Goal: Task Accomplishment & Management: Complete application form

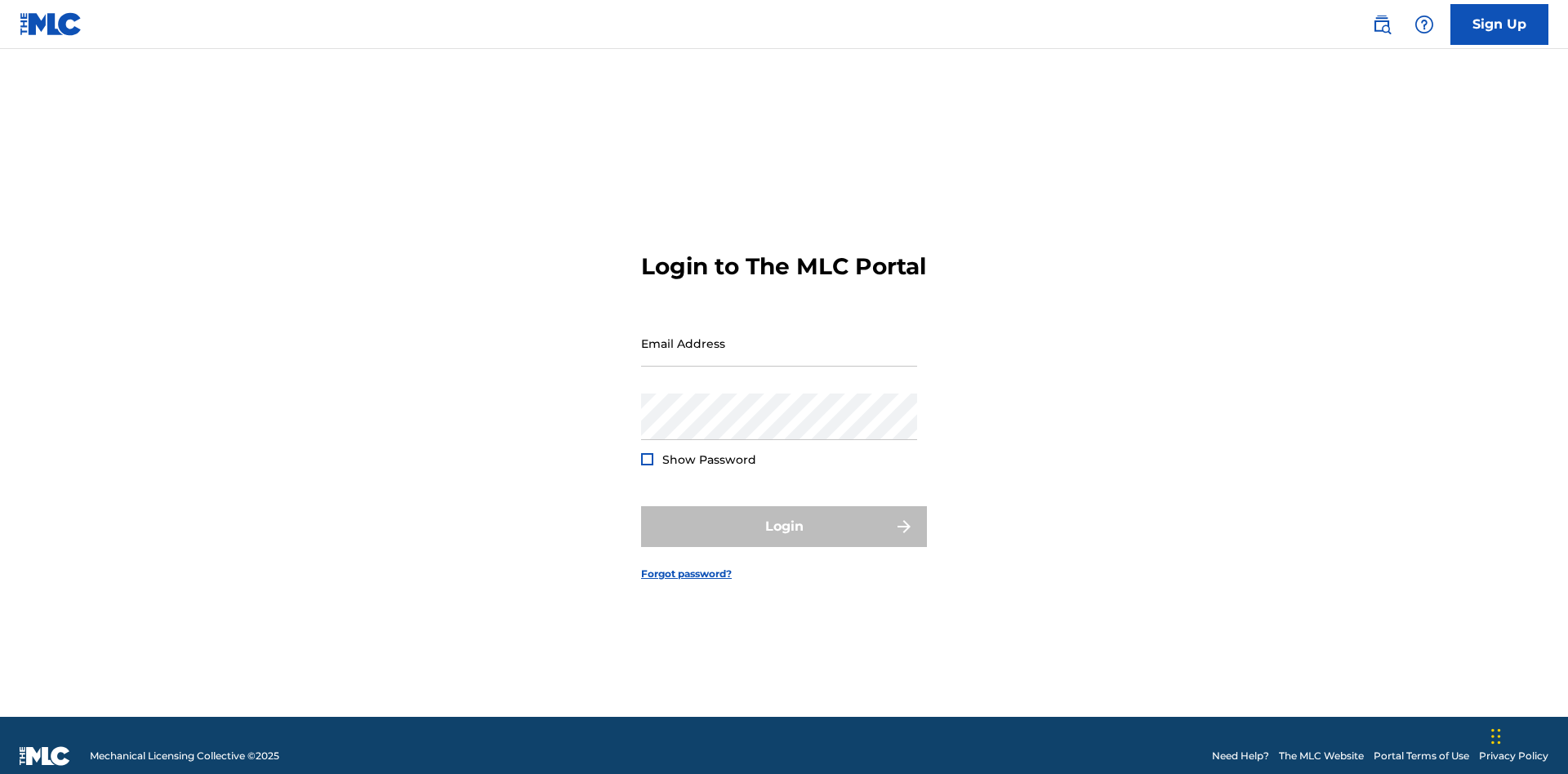
scroll to position [21, 0]
click at [779, 335] on input "Email Address" at bounding box center [779, 343] width 276 height 47
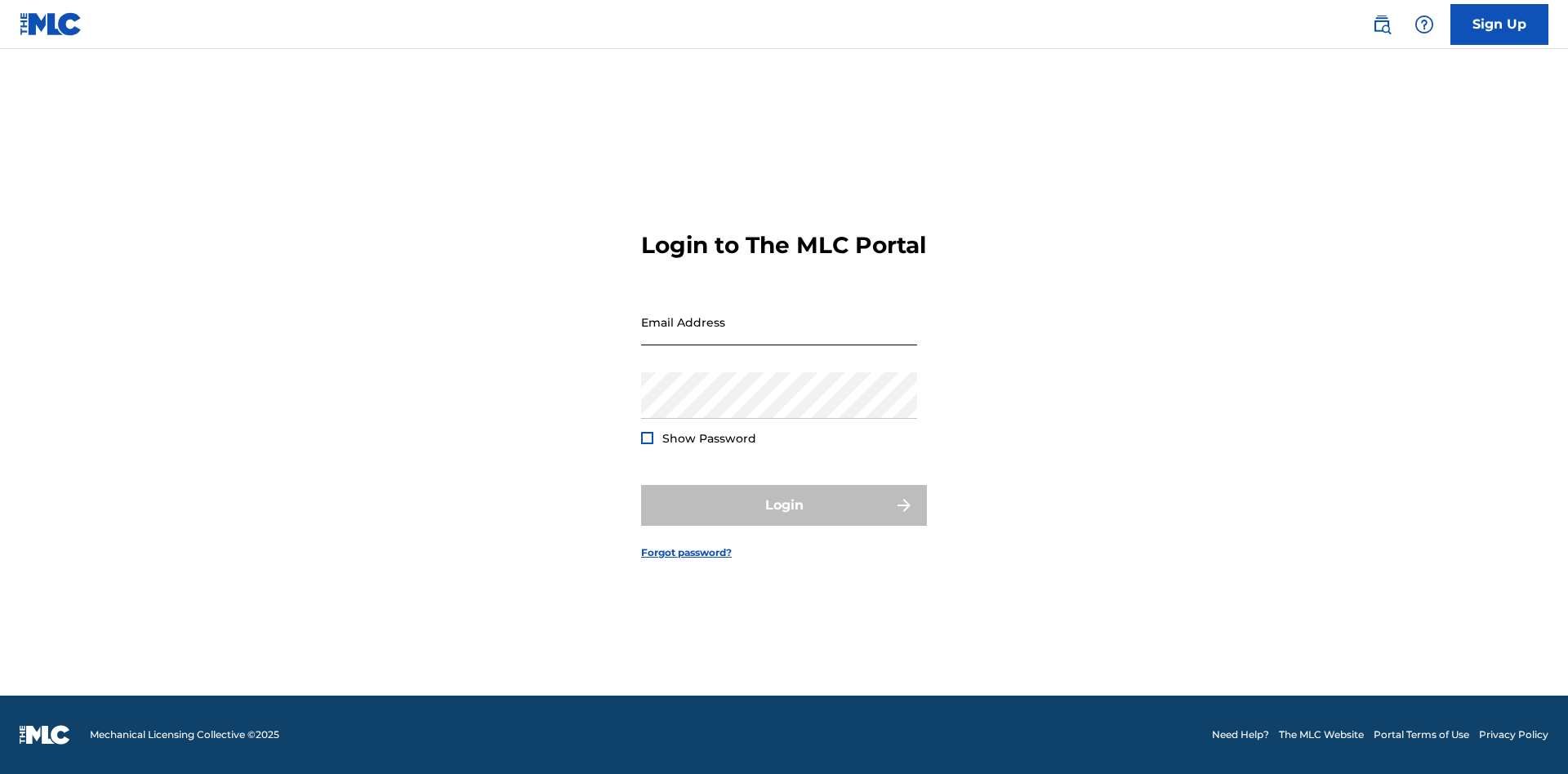
scroll to position [21, 0]
type input "[PERSON_NAME][EMAIL_ADDRESS][PERSON_NAME][DOMAIN_NAME]"
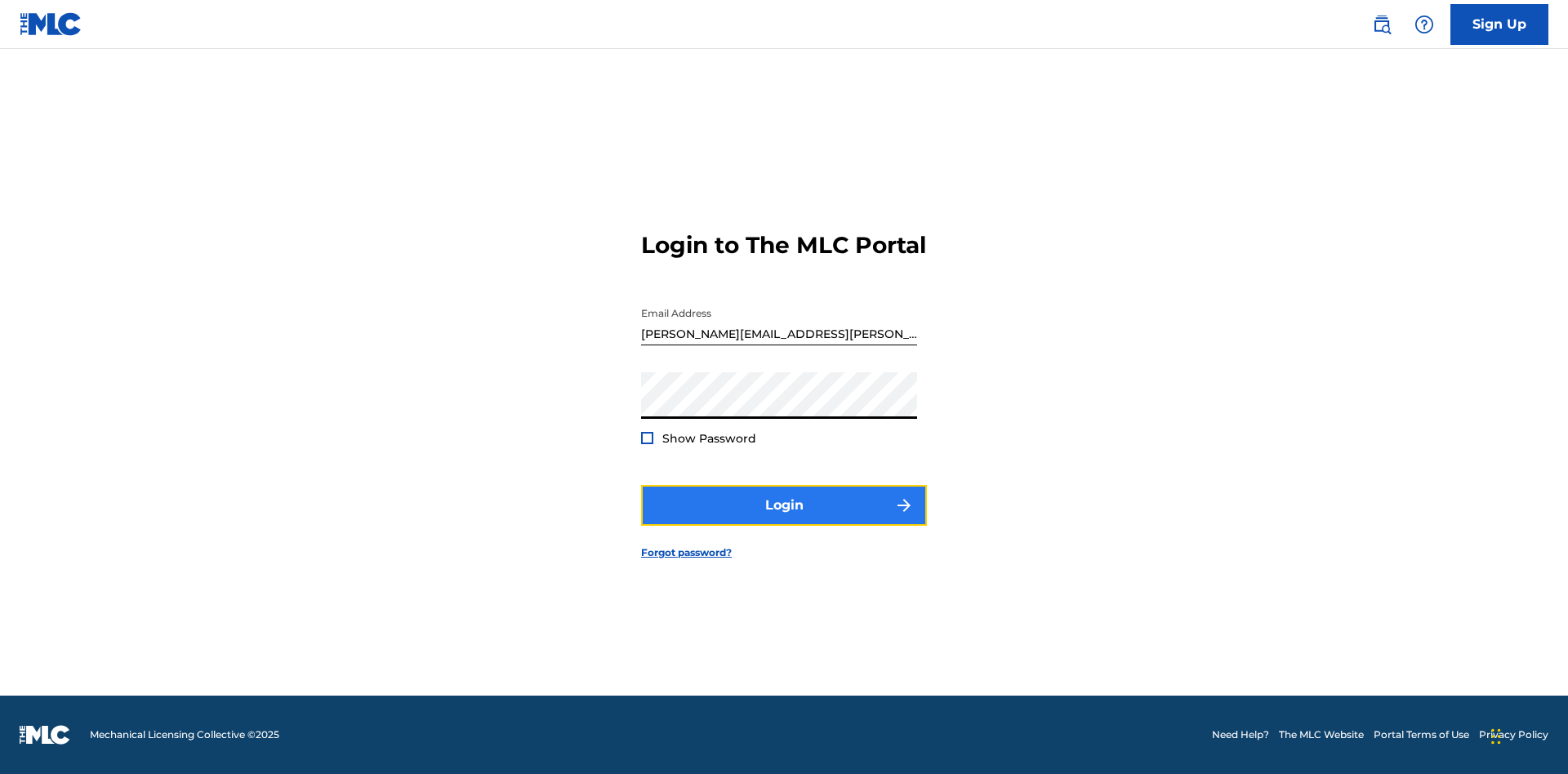
click at [784, 519] on button "Login" at bounding box center [784, 504] width 286 height 41
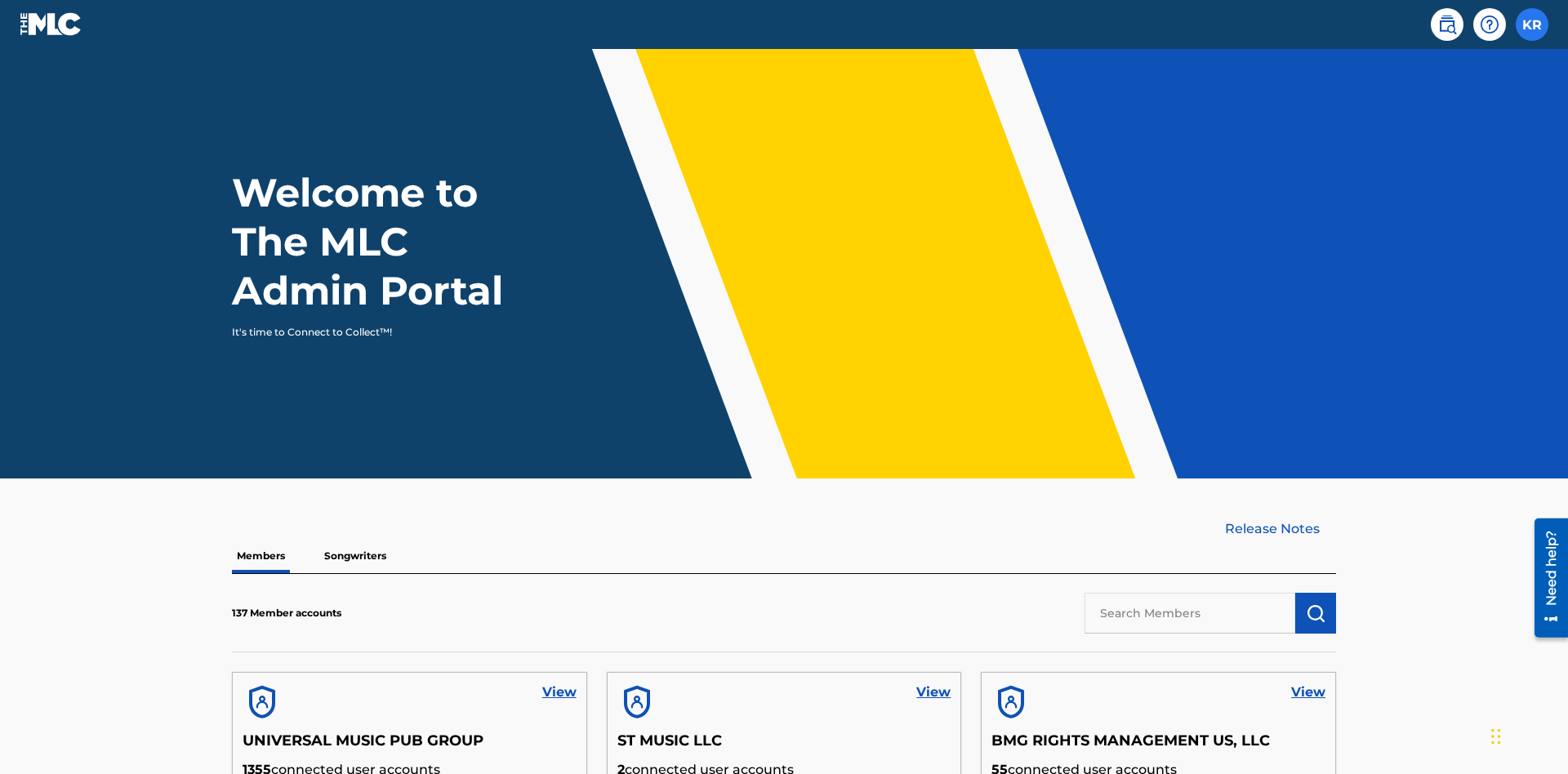
click at [1532, 23] on label at bounding box center [1531, 24] width 32 height 32
click at [1532, 24] on input "KR [PERSON_NAME] [PERSON_NAME][EMAIL_ADDRESS][PERSON_NAME][DOMAIN_NAME] Profile…" at bounding box center [1532, 24] width 0 height 0
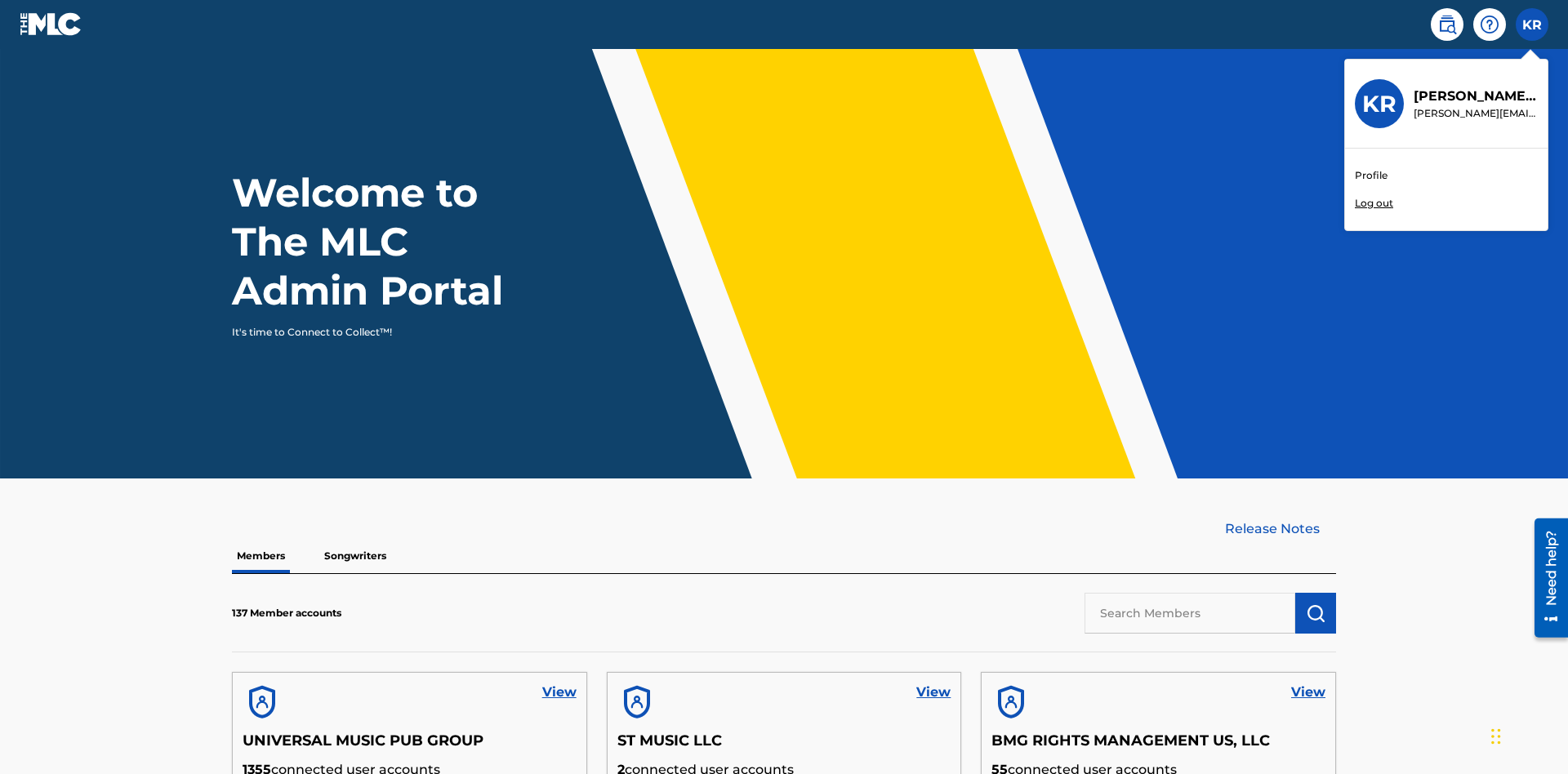
click at [1370, 176] on link "Profile" at bounding box center [1371, 176] width 32 height 15
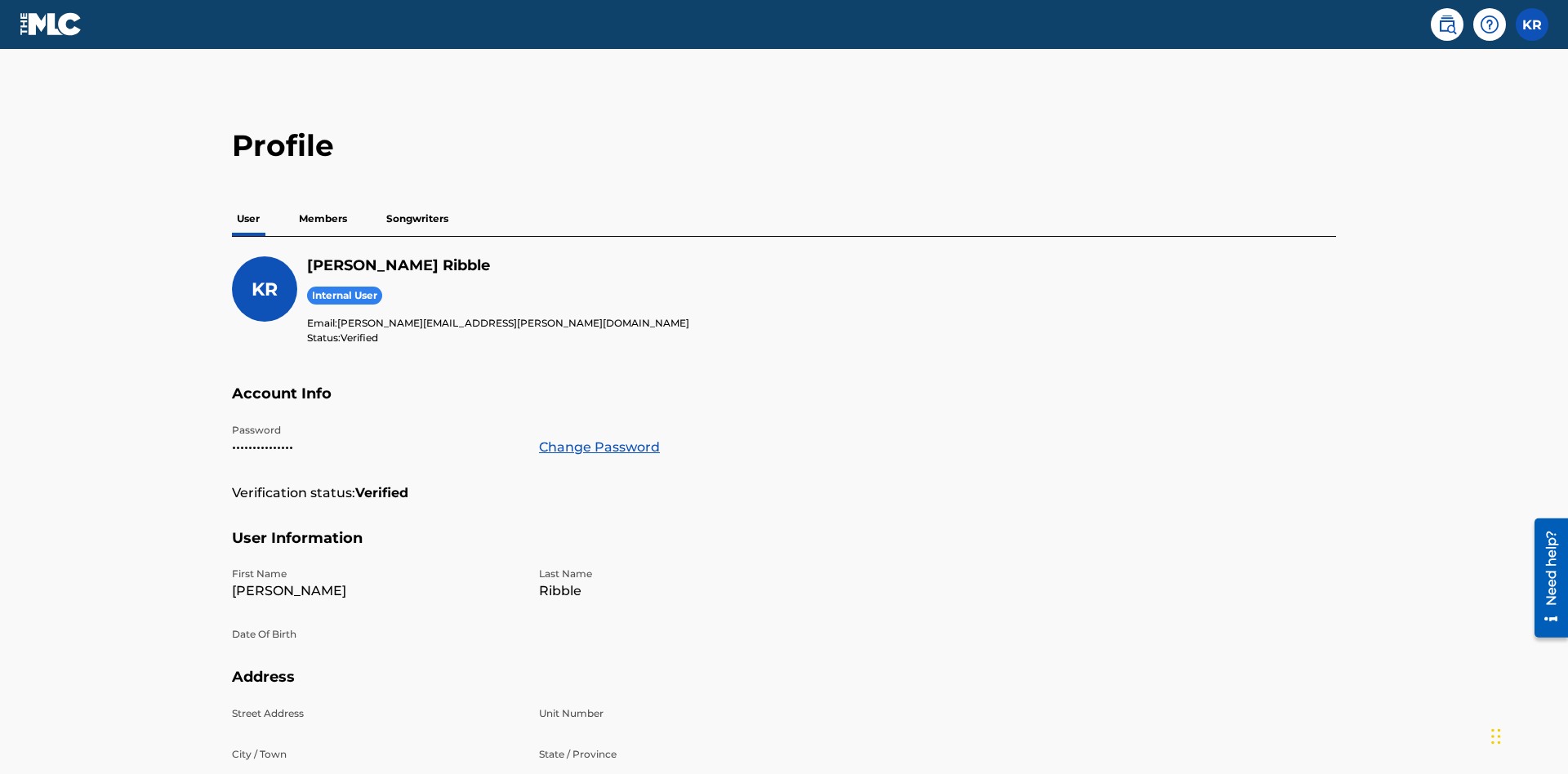
click at [323, 201] on p "Members" at bounding box center [323, 218] width 58 height 34
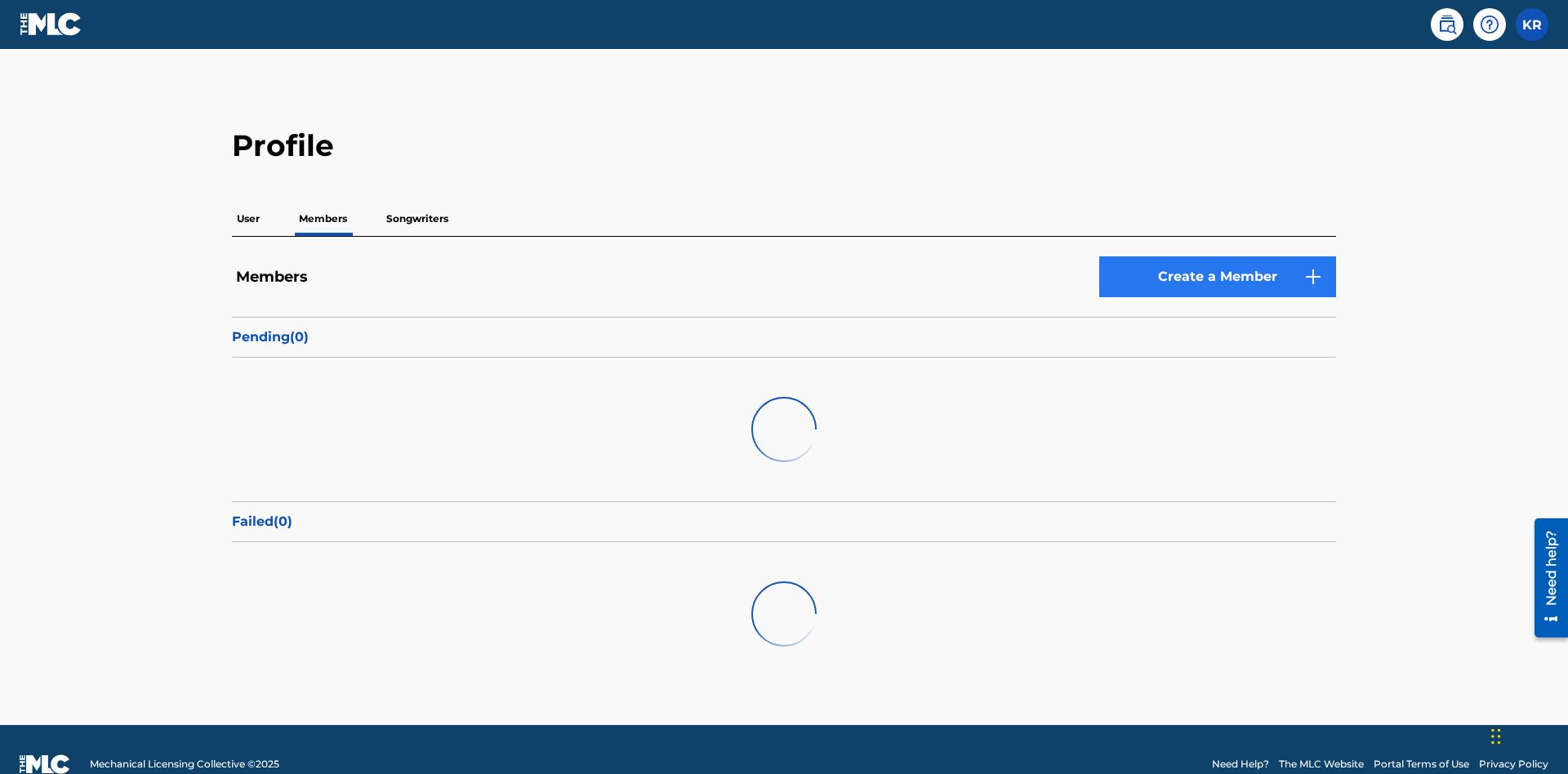
click at [1217, 256] on link "Create a Member" at bounding box center [1217, 276] width 236 height 41
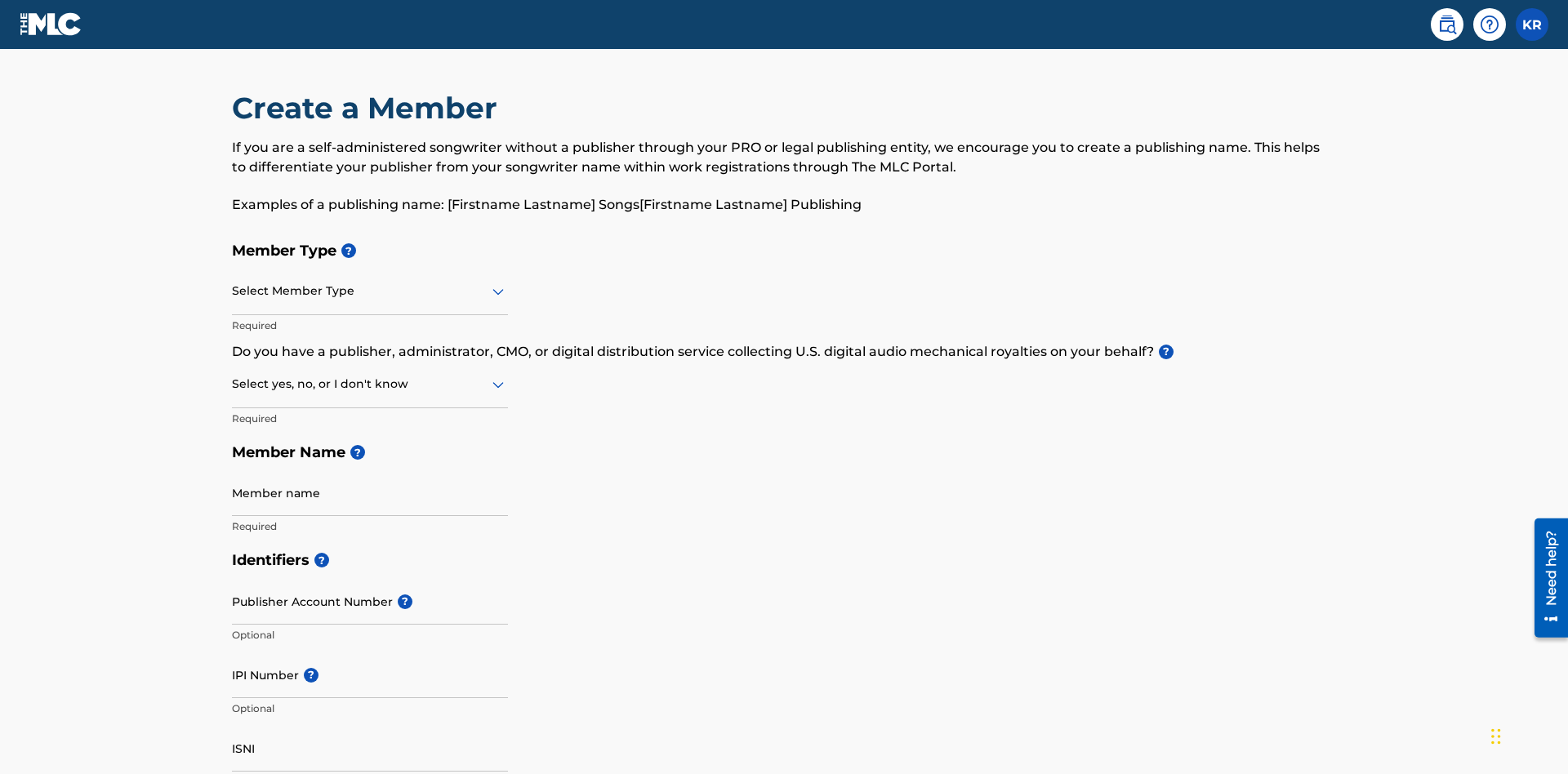
click at [232, 282] on input "text" at bounding box center [233, 290] width 3 height 17
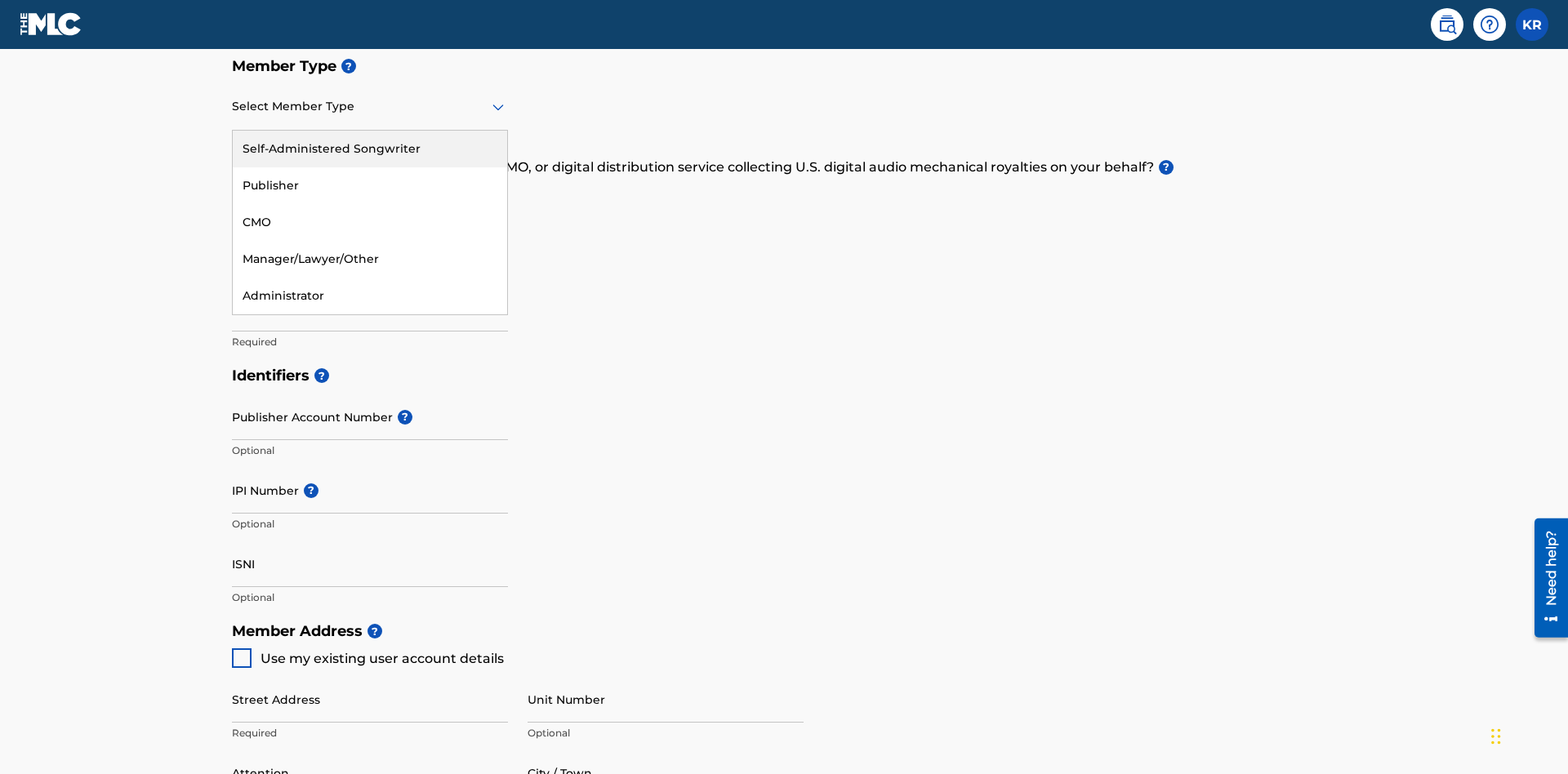
click at [370, 148] on div "Self-Administered Songwriter" at bounding box center [369, 149] width 274 height 37
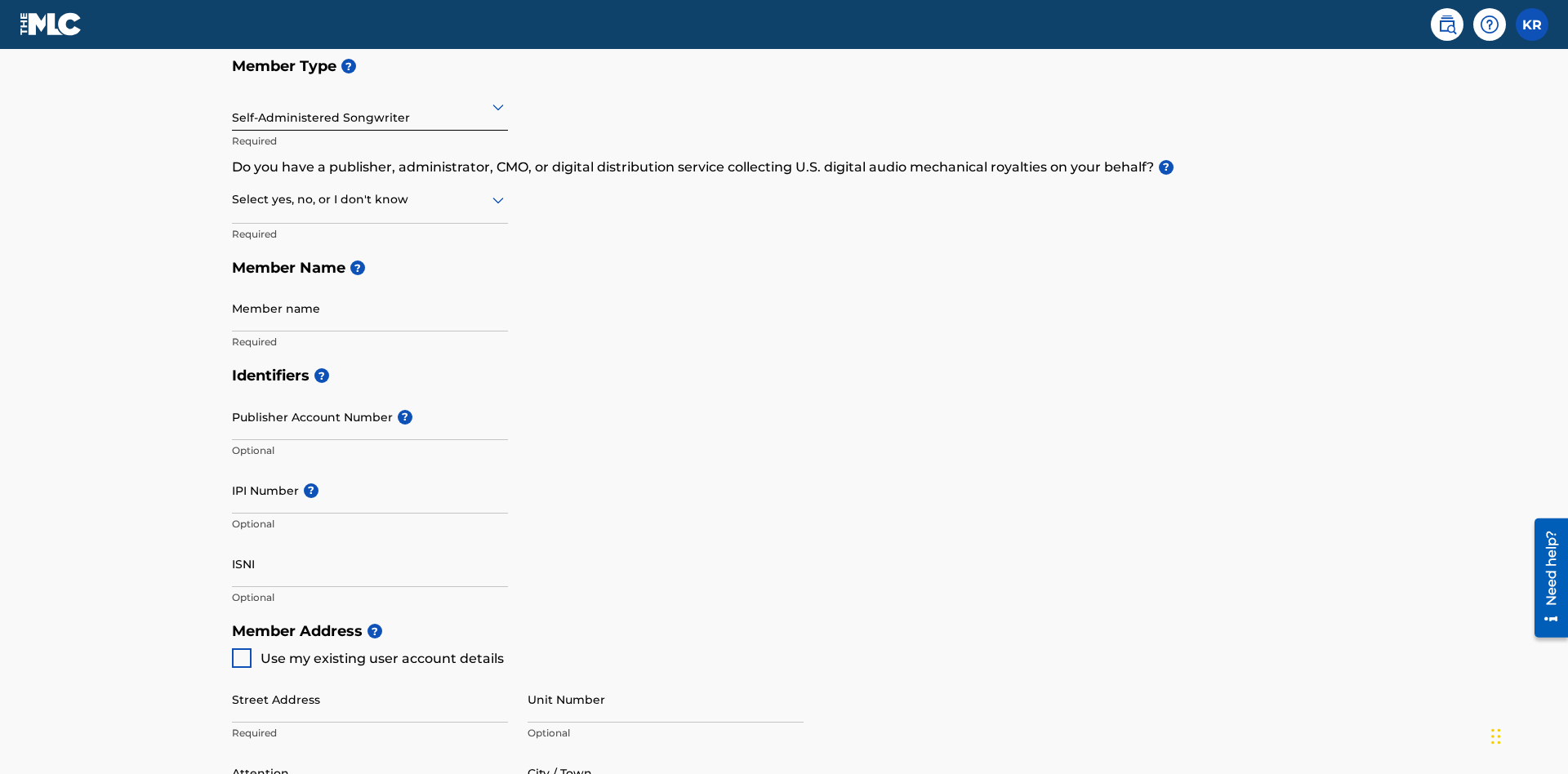
click at [232, 191] on input "text" at bounding box center [233, 199] width 3 height 17
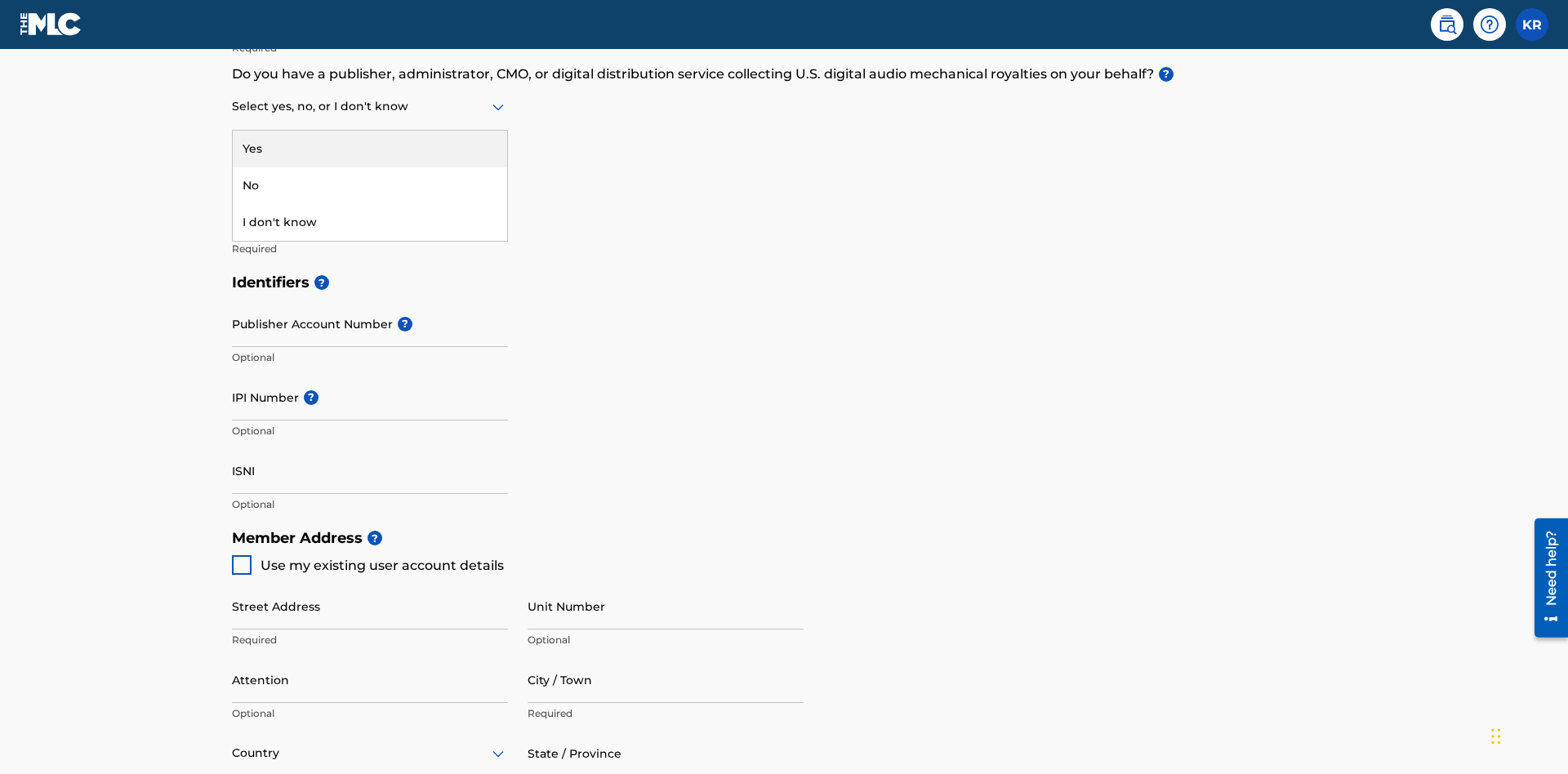
click at [370, 186] on div "No" at bounding box center [369, 186] width 274 height 37
click at [370, 191] on input "Member name" at bounding box center [369, 215] width 276 height 47
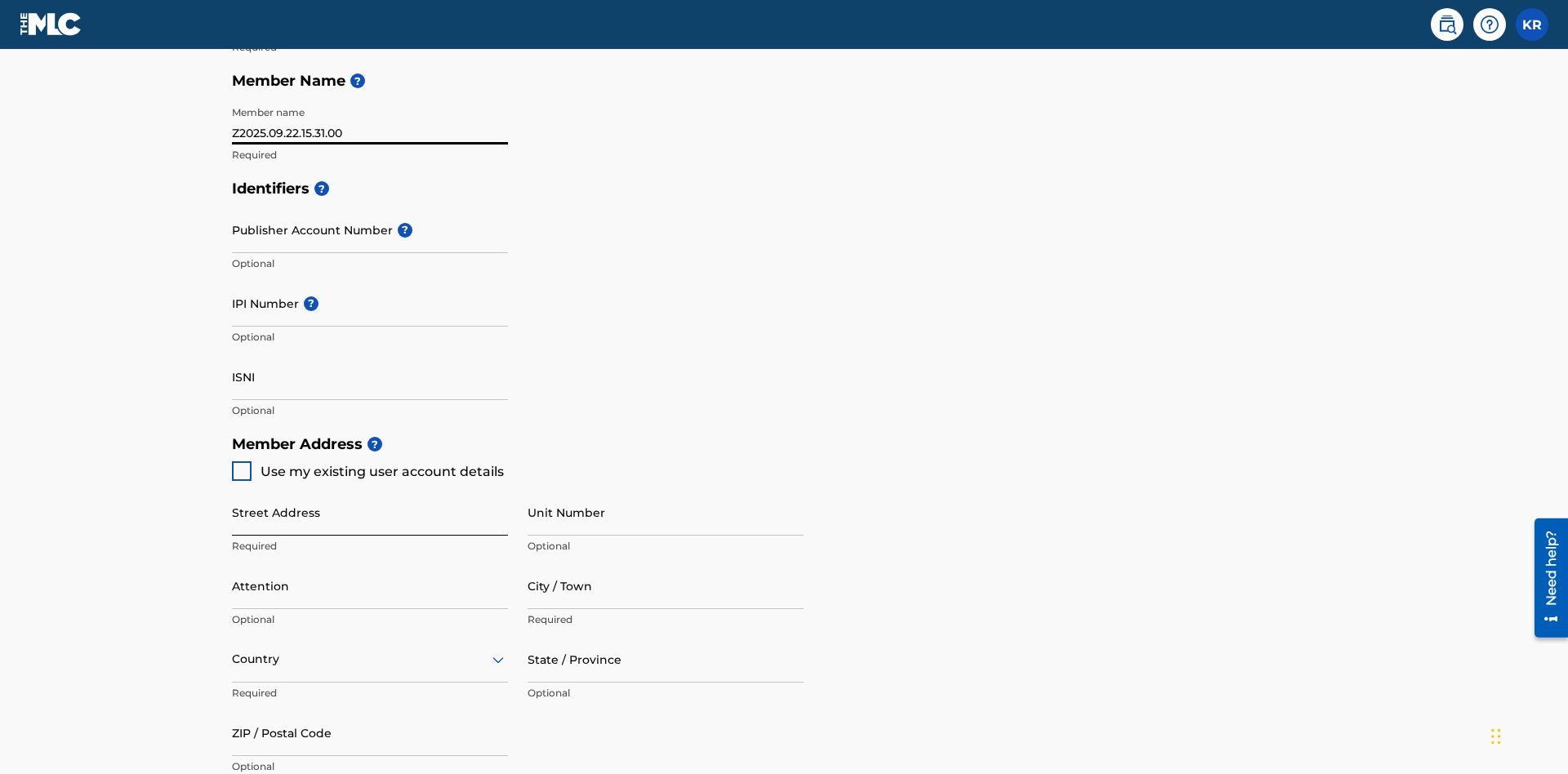
type input "Z2025.09.22.15.31.00"
click at [370, 489] on input "Street Address" at bounding box center [369, 512] width 276 height 47
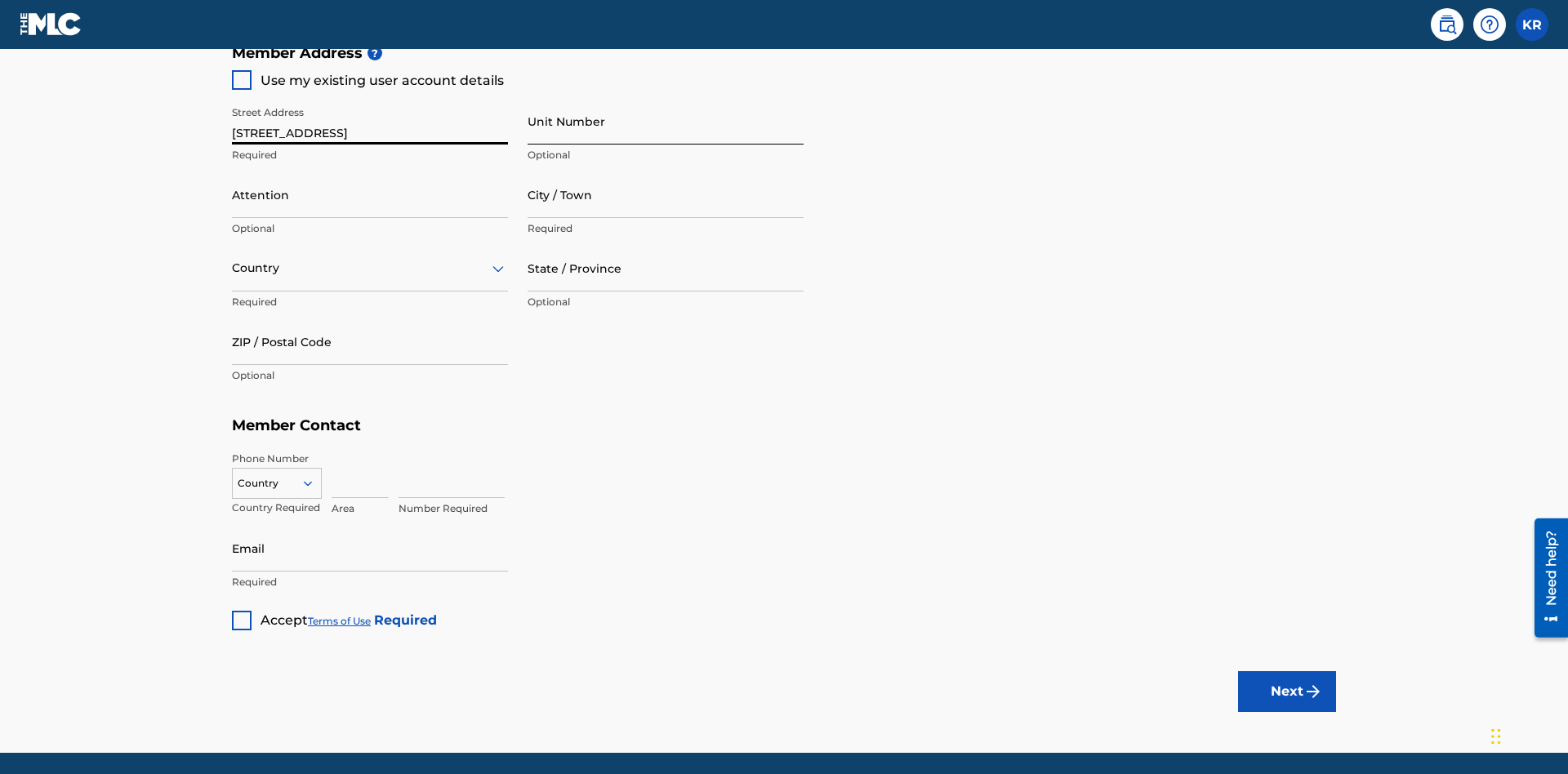
type input "[STREET_ADDRESS]"
click at [665, 121] on input "Unit Number" at bounding box center [665, 122] width 276 height 47
type input "Unit A"
click at [370, 171] on input "Attention" at bounding box center [369, 195] width 276 height 47
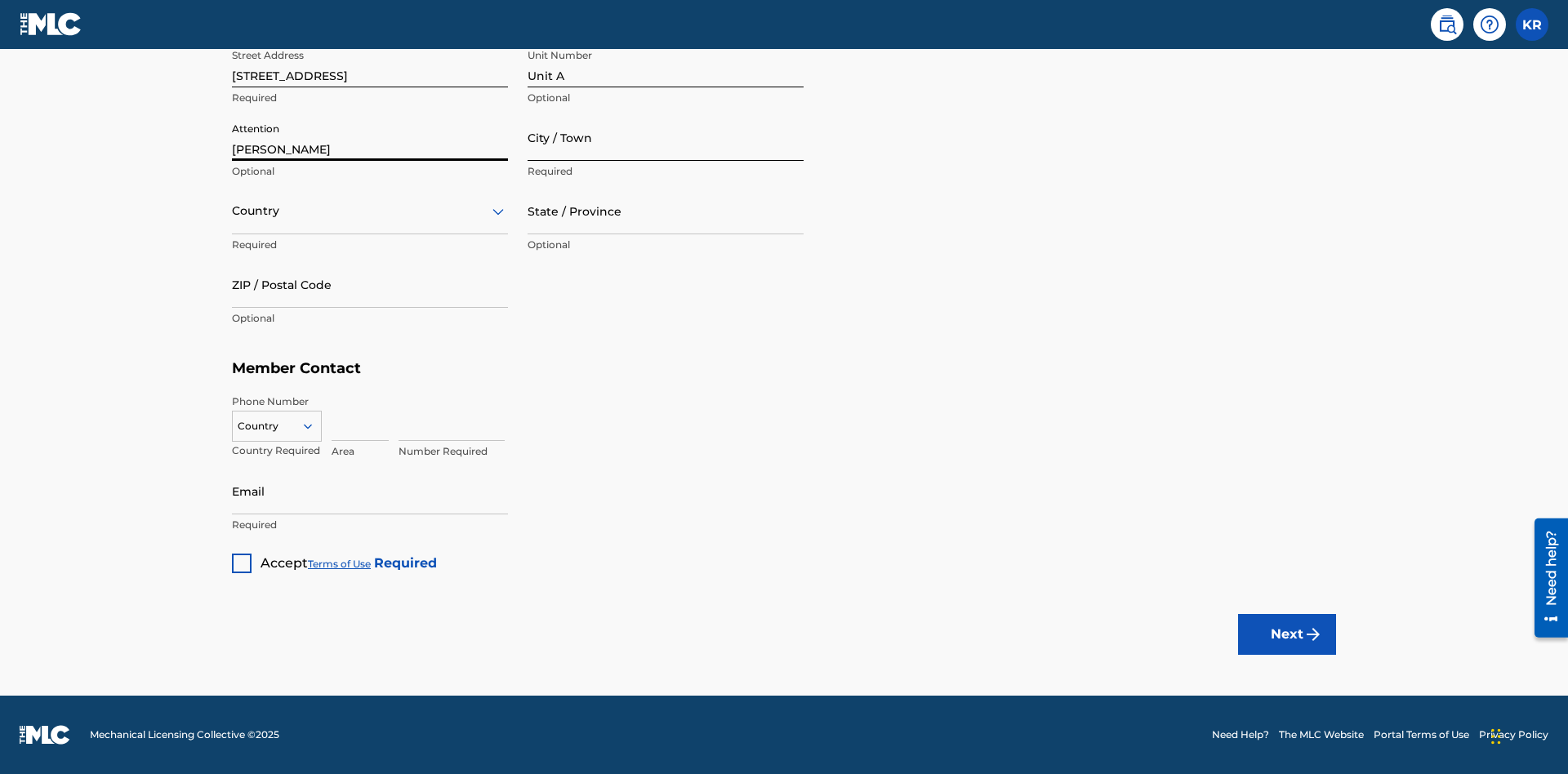
type input "[PERSON_NAME]"
click at [665, 137] on input "City / Town" at bounding box center [665, 137] width 276 height 47
type input "[GEOGRAPHIC_DATA]"
click at [232, 211] on input "text" at bounding box center [233, 211] width 3 height 17
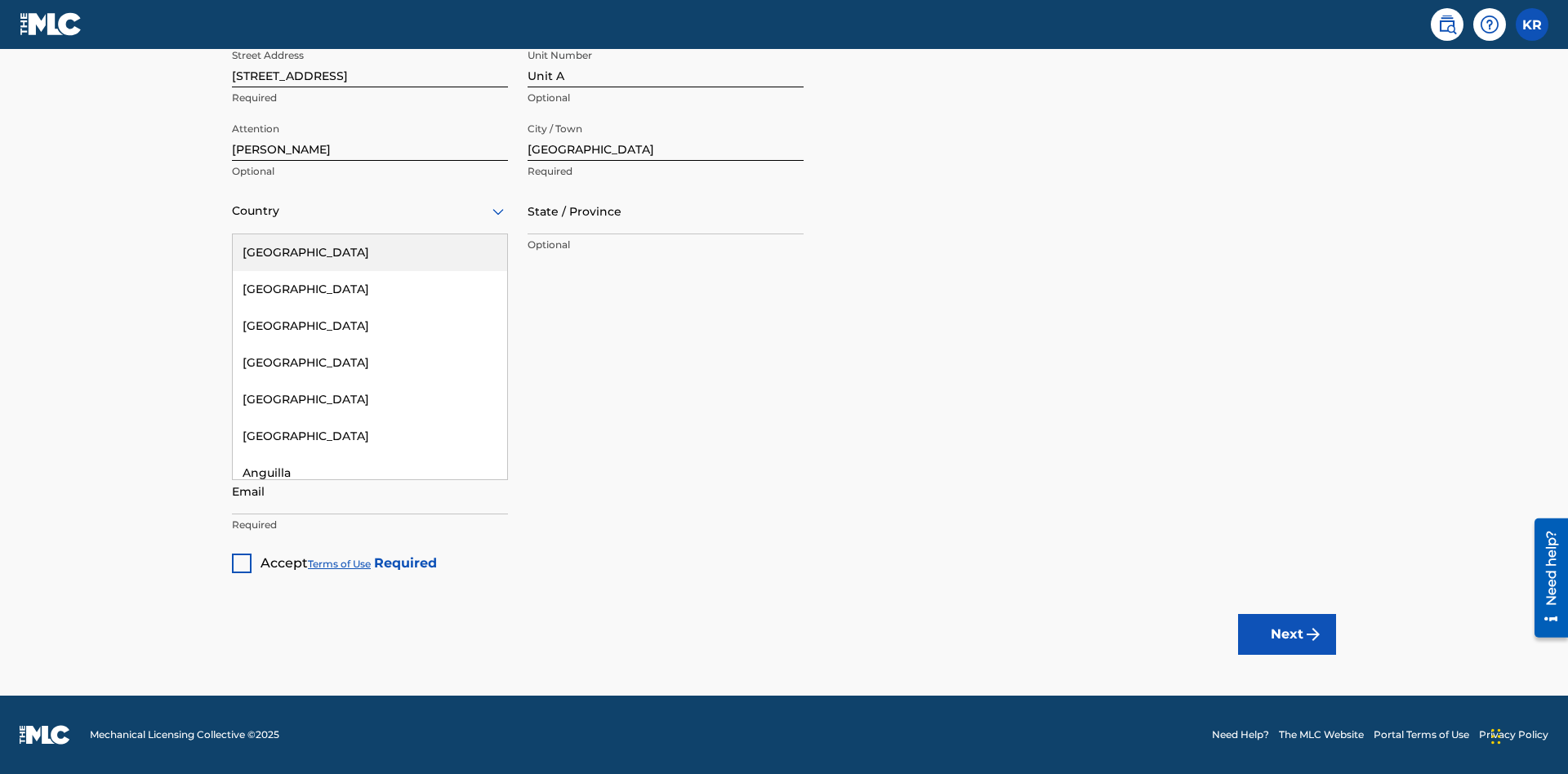
click at [370, 252] on div "[GEOGRAPHIC_DATA]" at bounding box center [369, 252] width 274 height 37
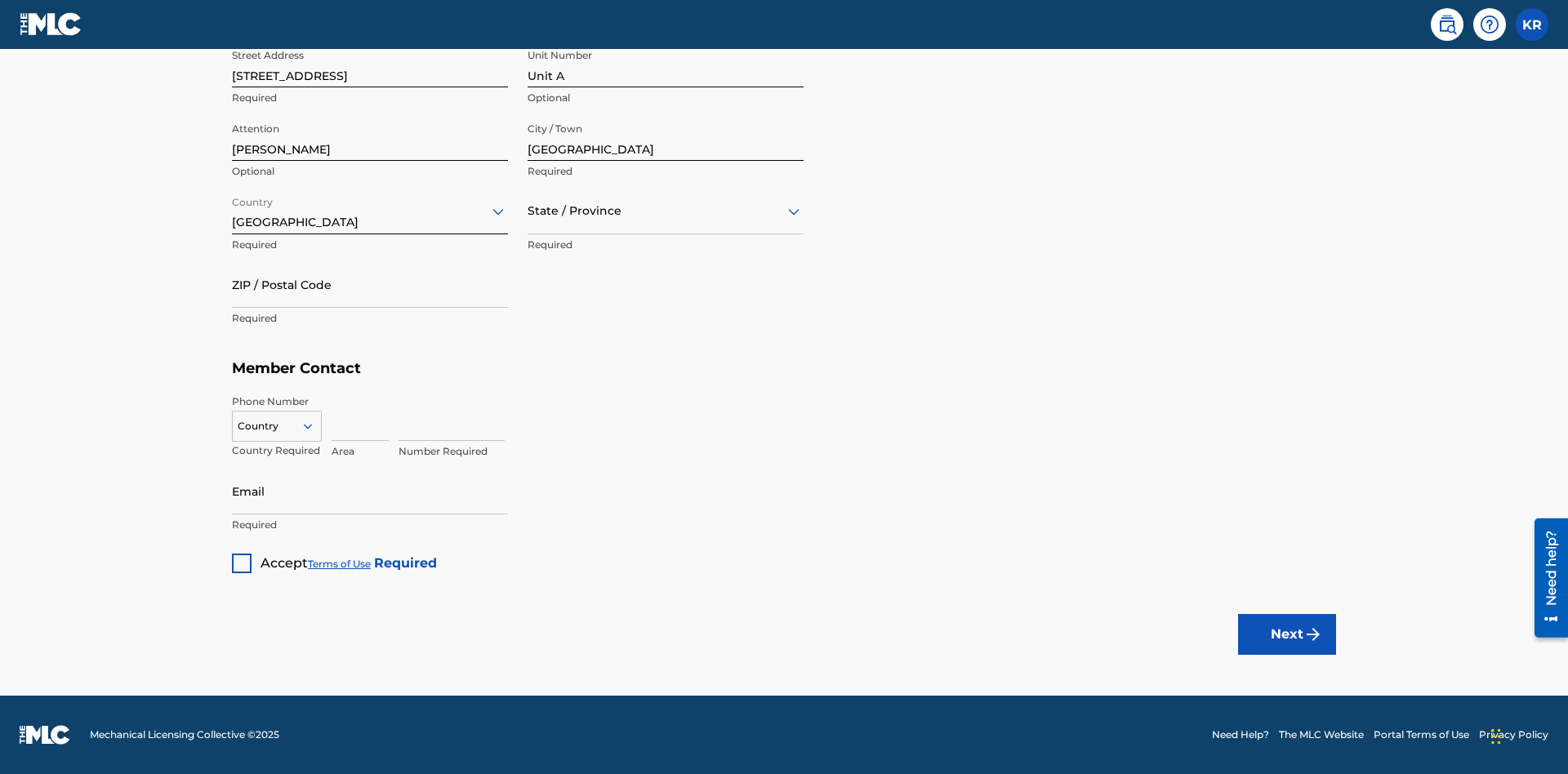
click at [528, 211] on input "text" at bounding box center [529, 211] width 3 height 17
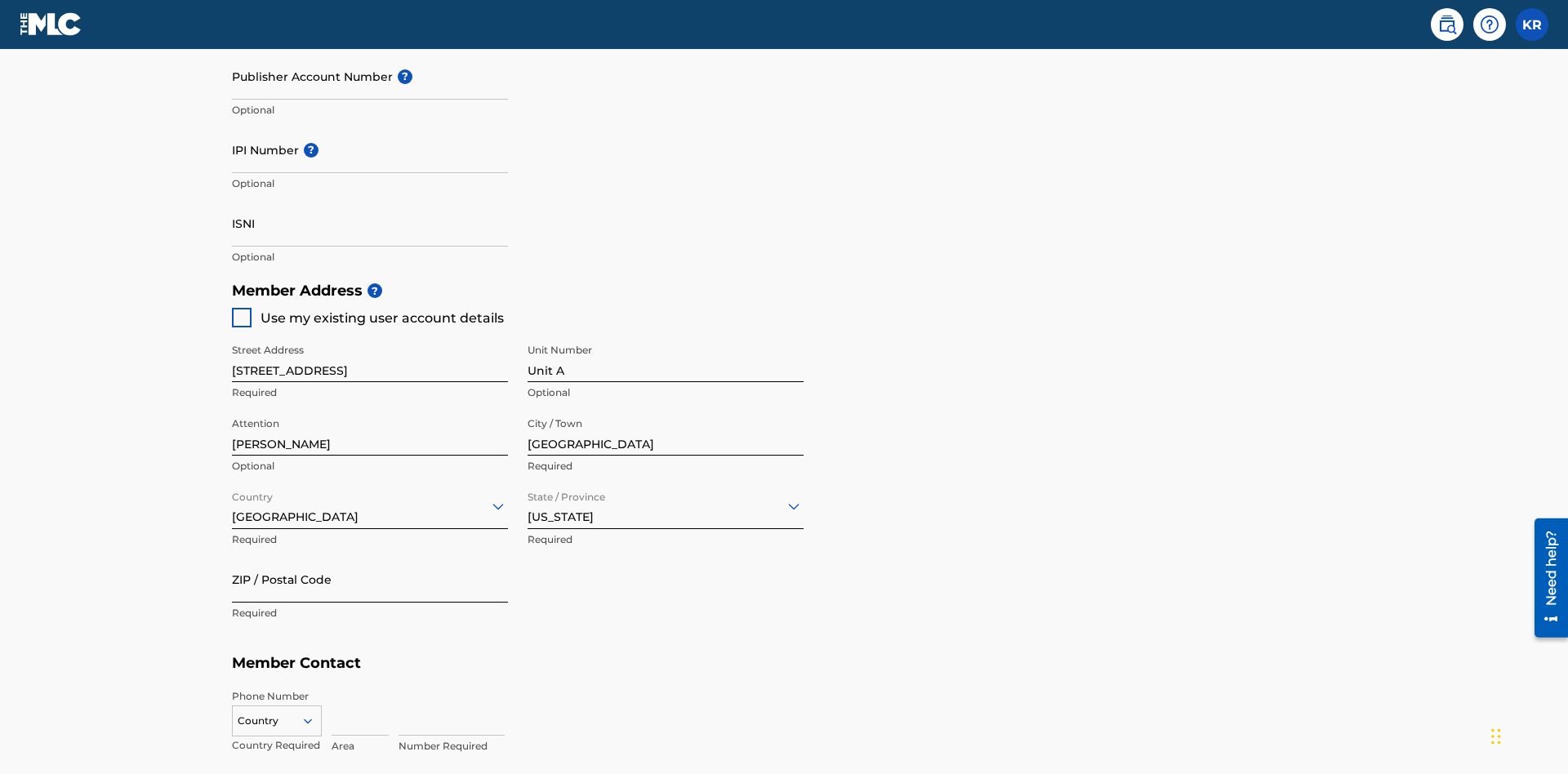
click at [370, 556] on input "ZIP / Postal Code" at bounding box center [369, 579] width 276 height 47
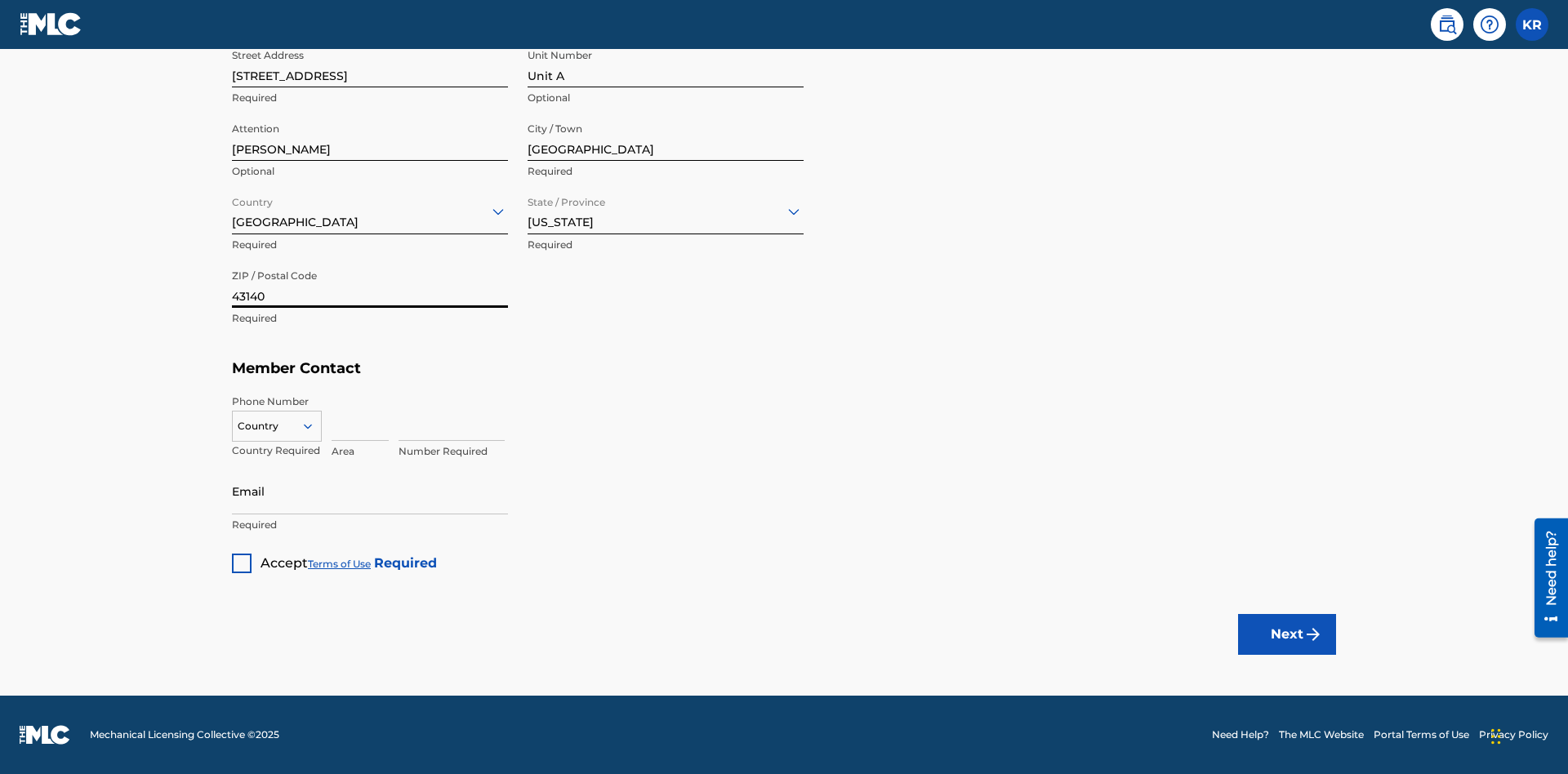
type input "43140"
click at [315, 425] on icon at bounding box center [308, 426] width 15 height 15
click at [276, 451] on div "US, [GEOGRAPHIC_DATA] +1" at bounding box center [276, 467] width 88 height 63
click at [360, 417] on input at bounding box center [360, 418] width 57 height 47
type input "740"
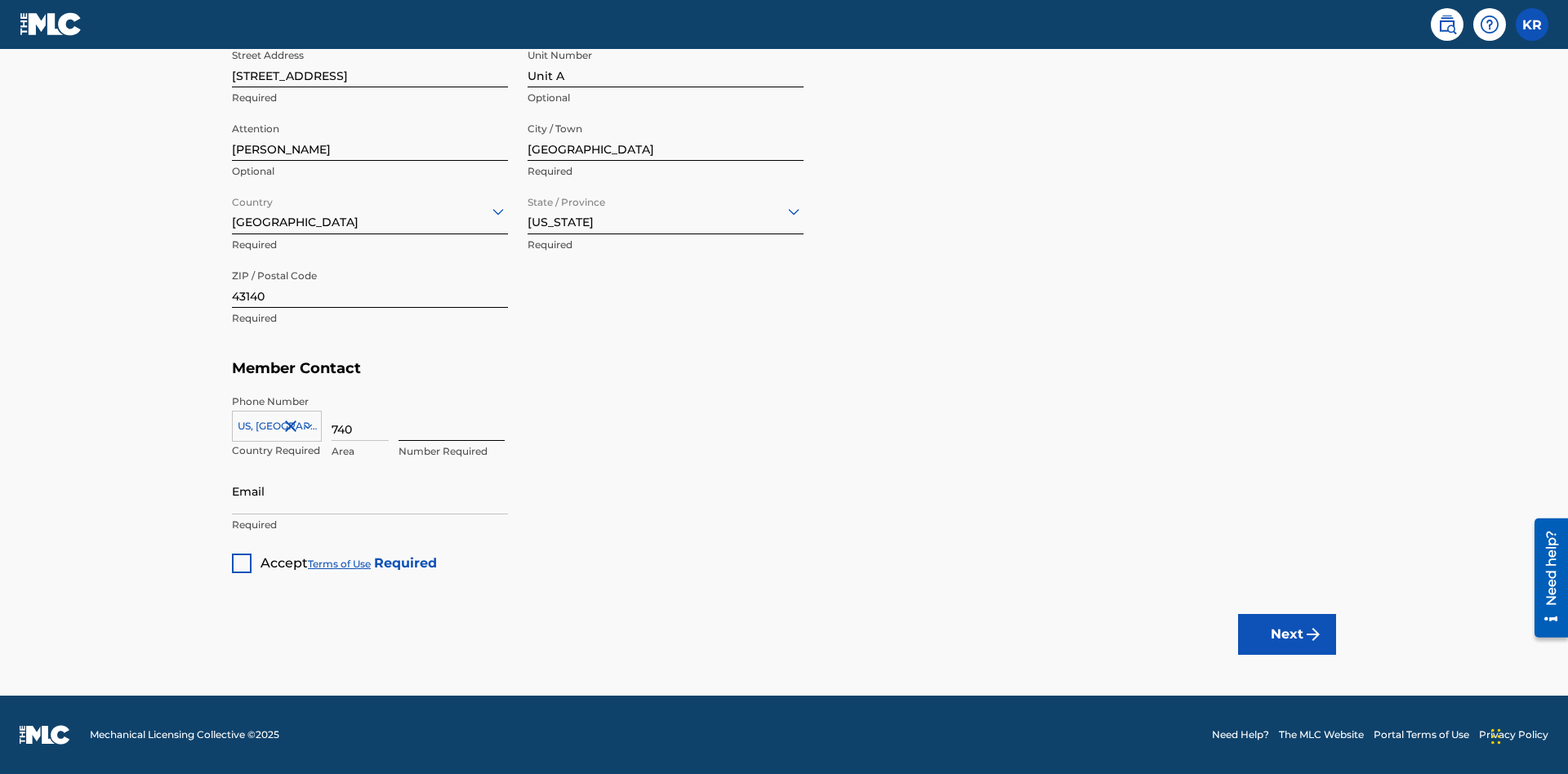
click at [451, 417] on input at bounding box center [451, 418] width 106 height 47
type input "8675309"
click at [370, 490] on input "Email" at bounding box center [369, 491] width 276 height 47
type input "[EMAIL_ADDRESS][DOMAIN_NAME]"
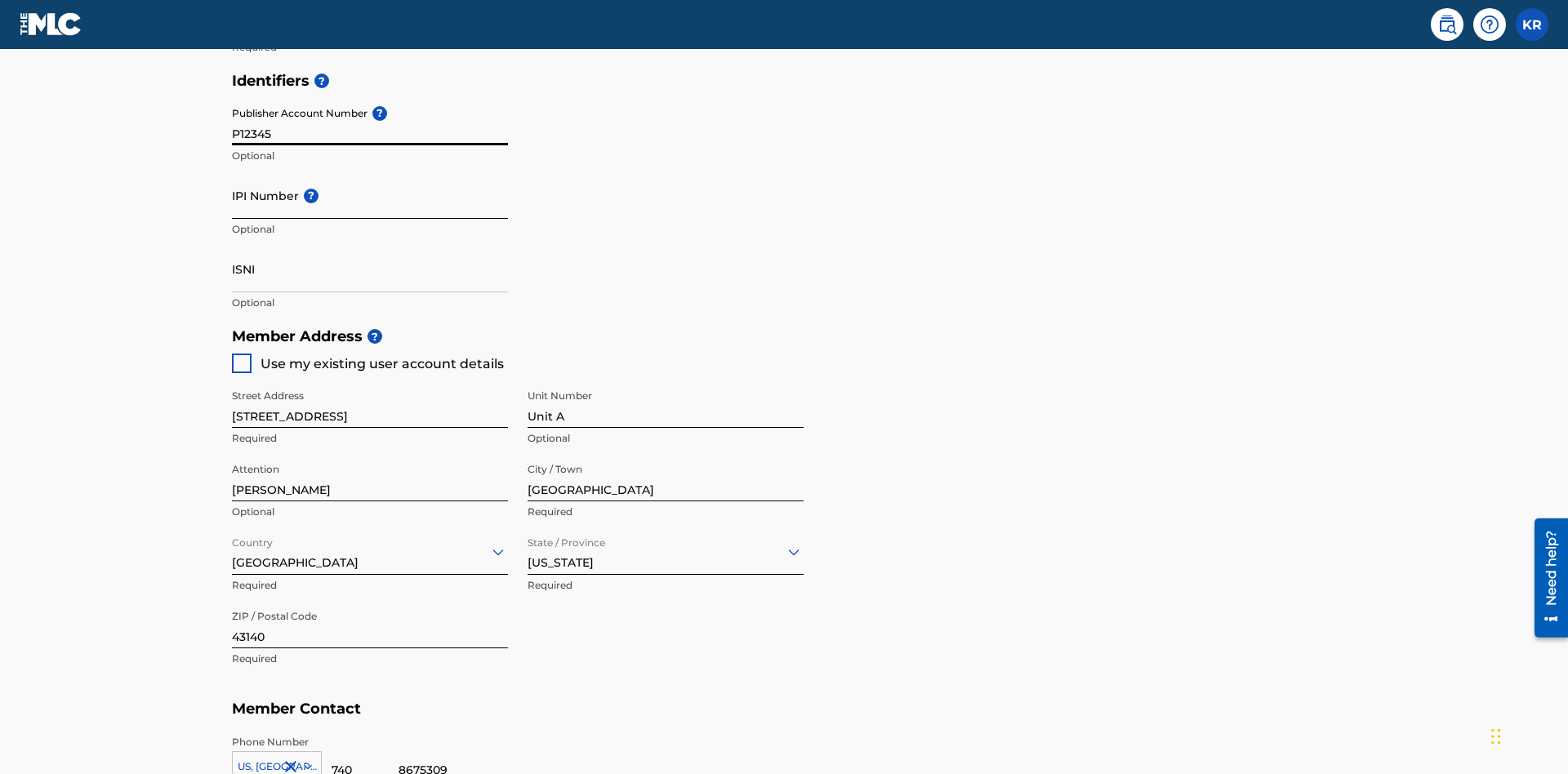
type input "P12345"
click at [370, 172] on input "IPI Number ?" at bounding box center [369, 196] width 276 height 47
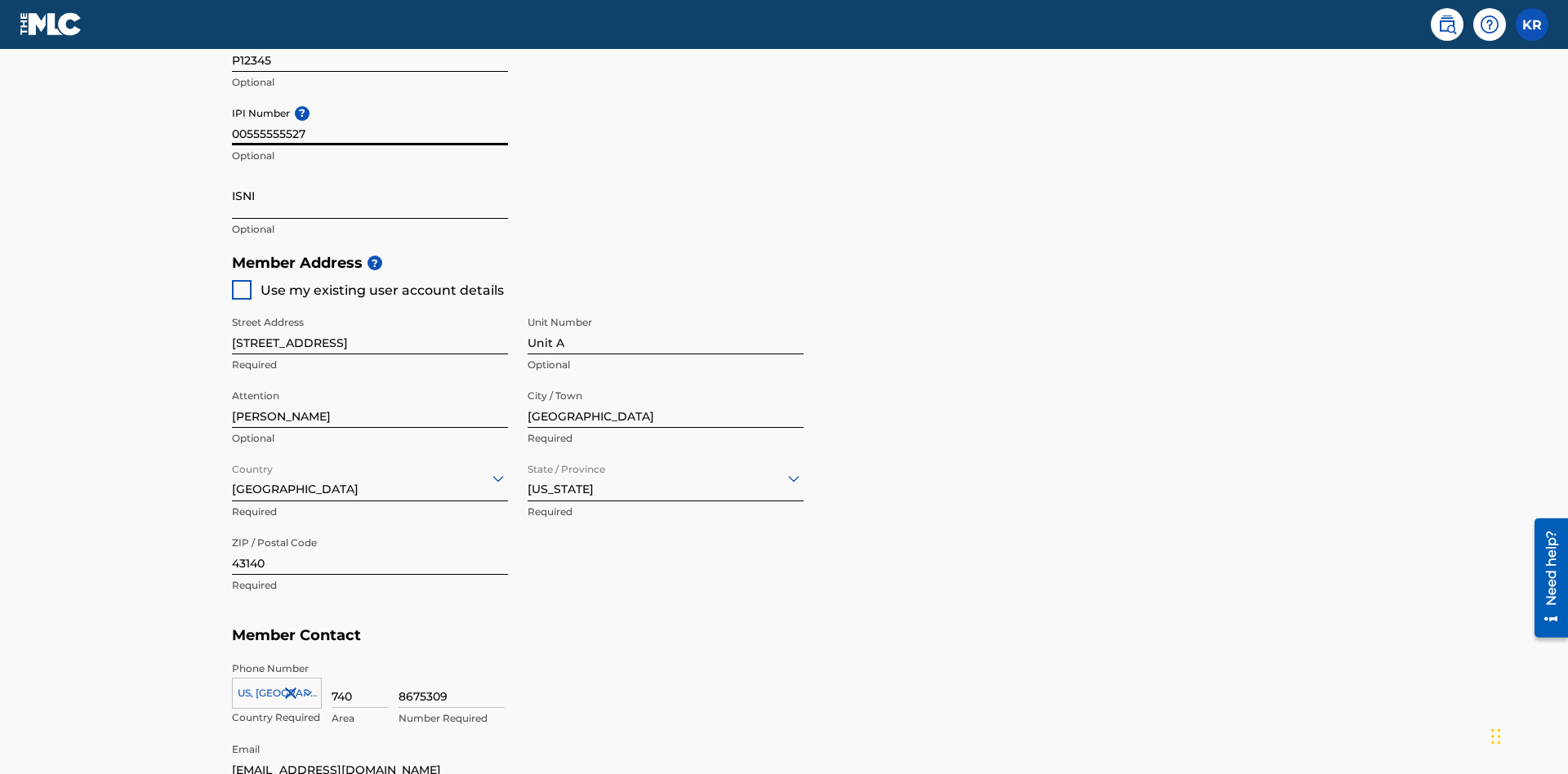
type input "00555555527"
click at [370, 172] on input "ISNI" at bounding box center [369, 196] width 276 height 47
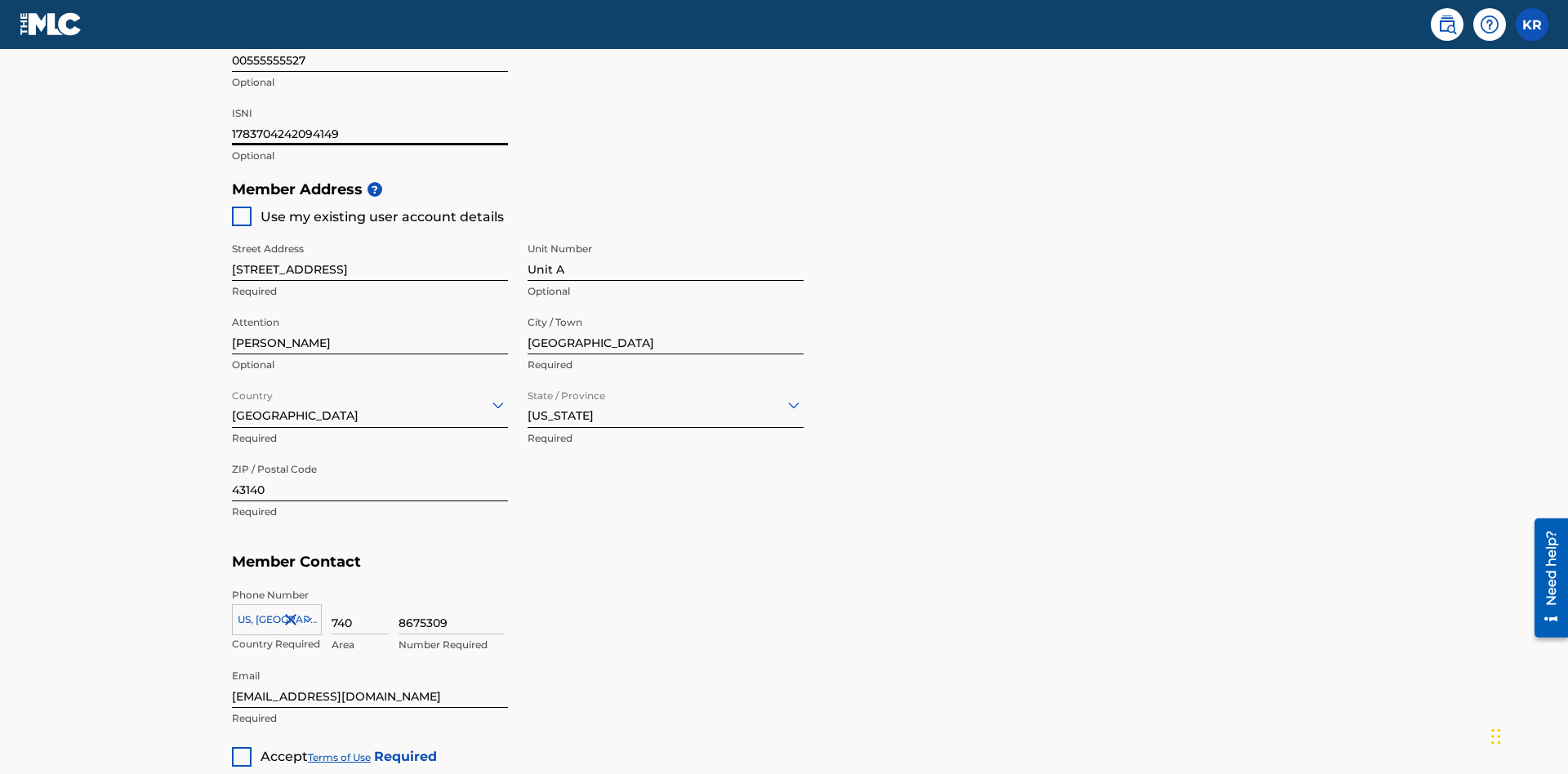
type input "1783704242094149"
click at [241, 747] on div at bounding box center [241, 757] width 20 height 20
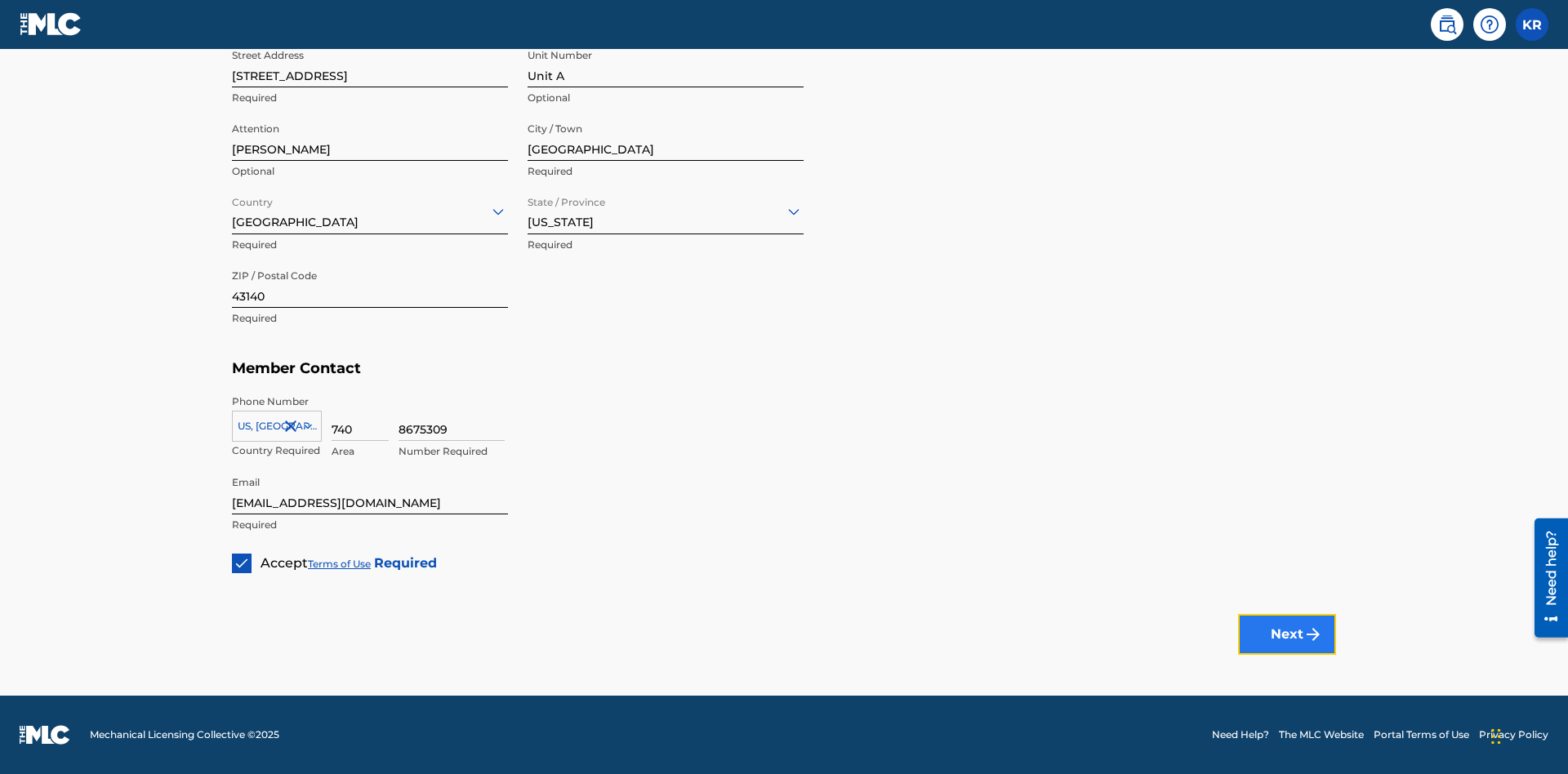
click at [1287, 633] on button "Next" at bounding box center [1287, 633] width 98 height 41
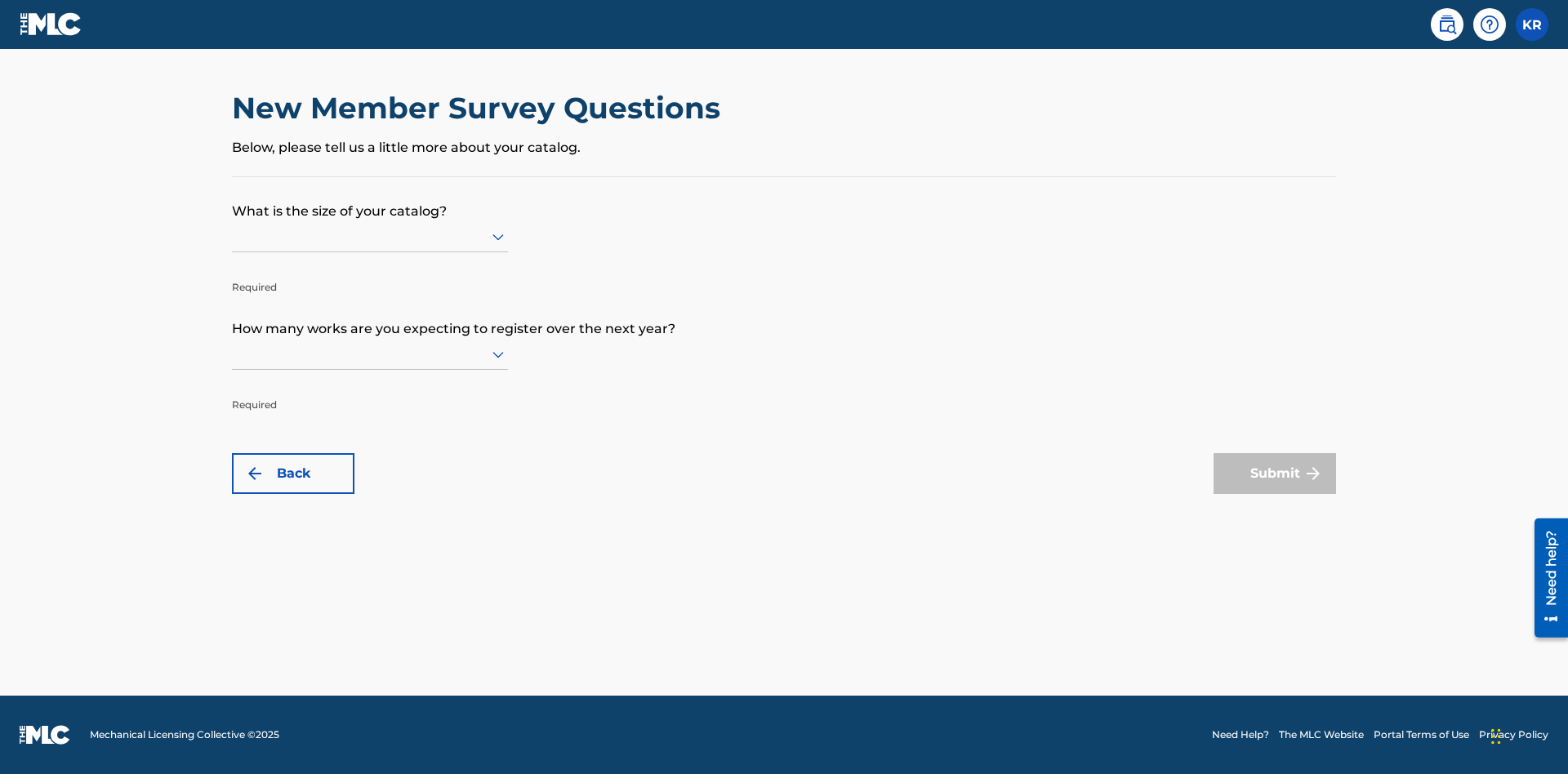
click at [232, 236] on input "text" at bounding box center [233, 236] width 3 height 17
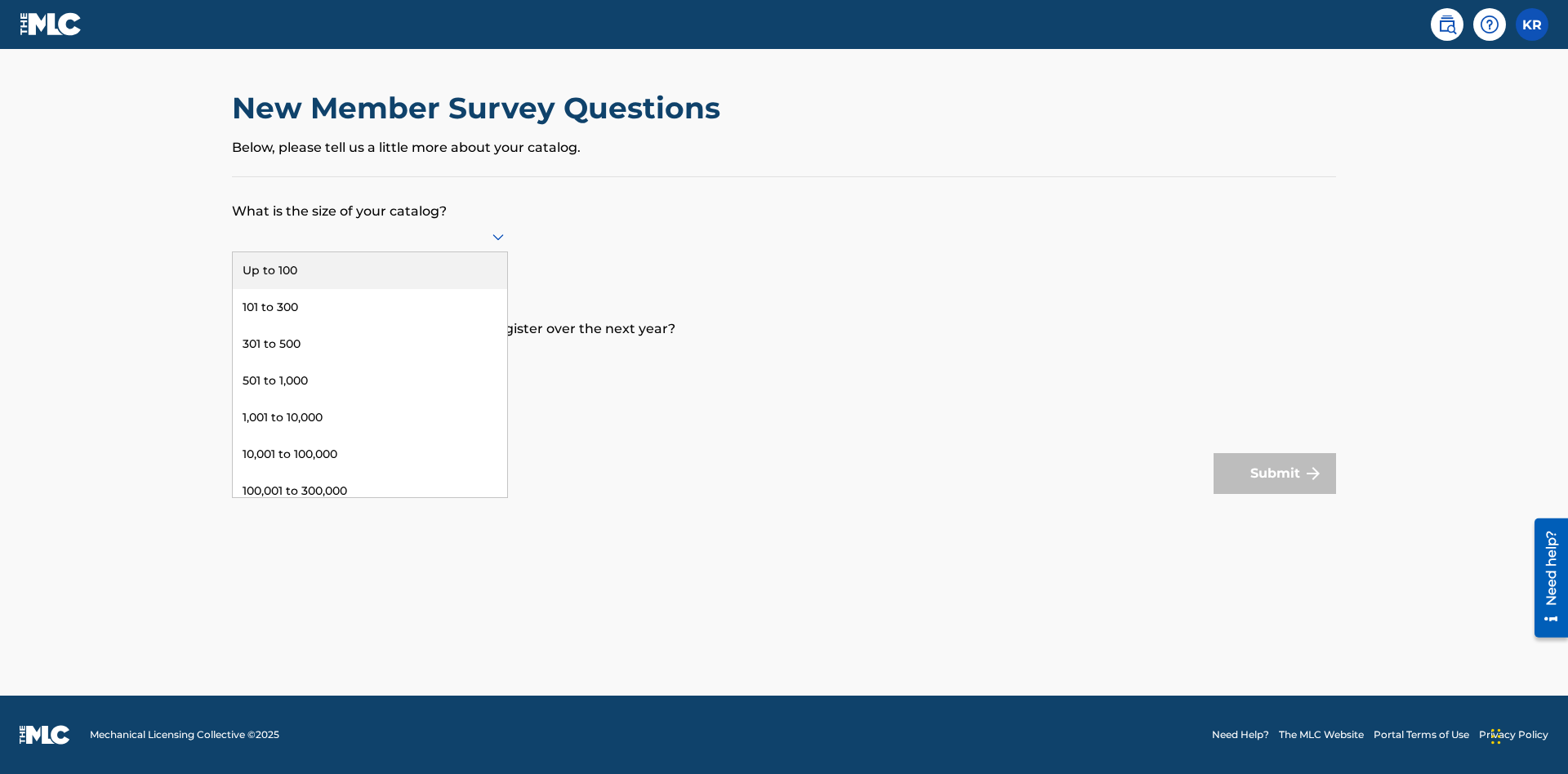
click at [370, 490] on div "100,001 to 300,000" at bounding box center [369, 491] width 274 height 37
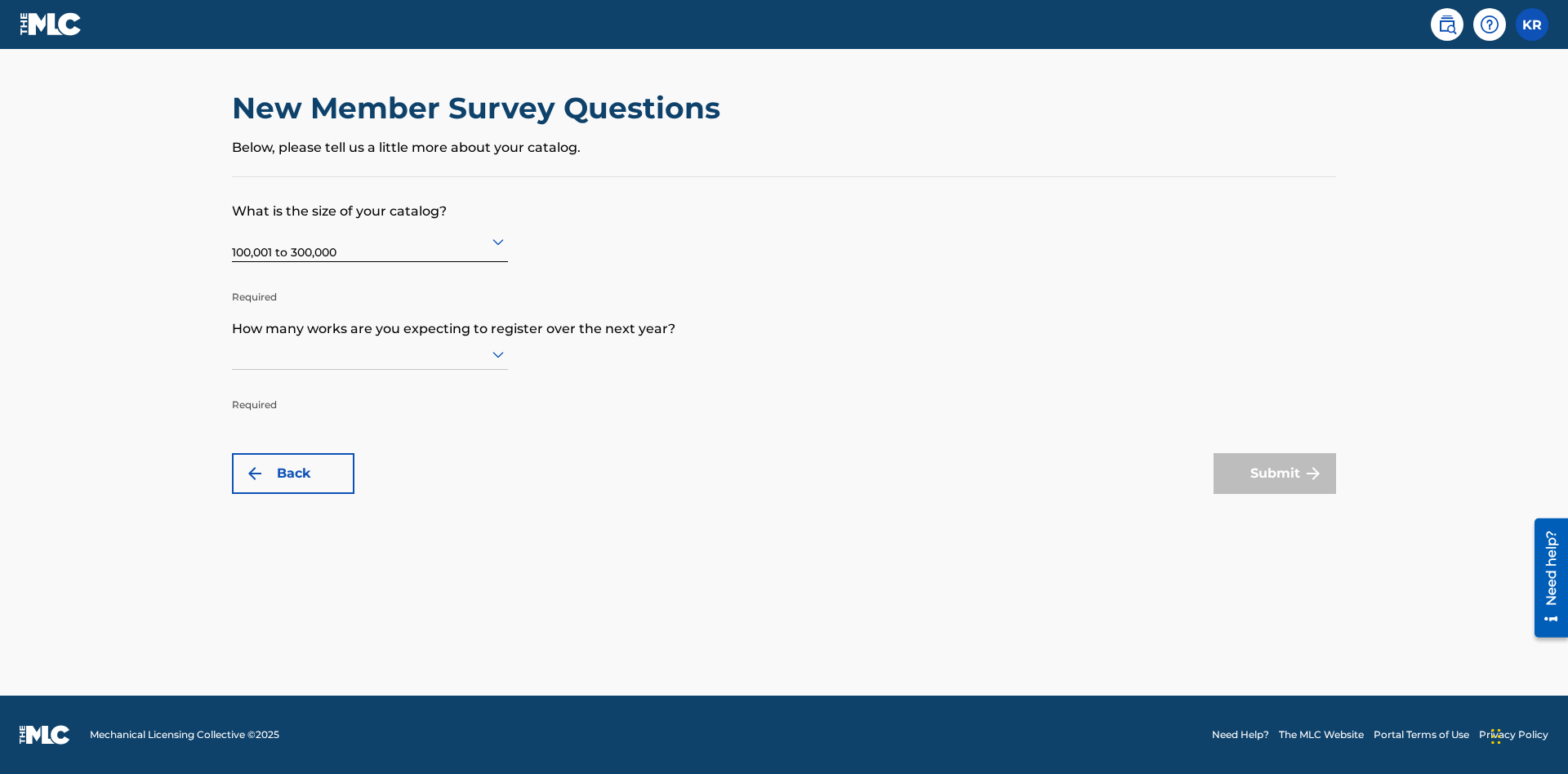
click at [232, 354] on input "text" at bounding box center [233, 354] width 3 height 17
click at [370, 424] on div "101 to 300" at bounding box center [369, 424] width 274 height 37
